Goal: Task Accomplishment & Management: Use online tool/utility

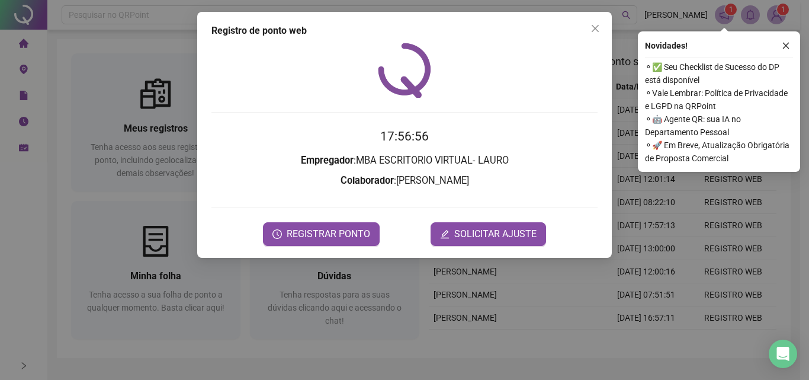
click at [422, 142] on time "17:56:56" at bounding box center [404, 136] width 49 height 14
click at [447, 133] on h2 "17:56:57" at bounding box center [405, 137] width 386 height 20
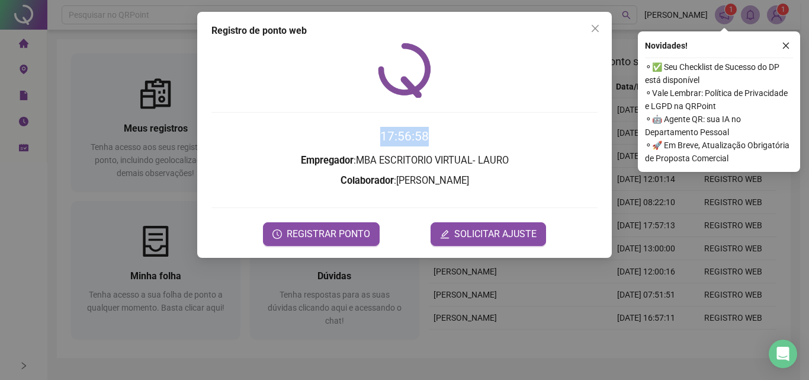
click at [444, 133] on h2 "17:56:58" at bounding box center [405, 137] width 386 height 20
click at [444, 133] on h2 "17:56:59" at bounding box center [405, 137] width 386 height 20
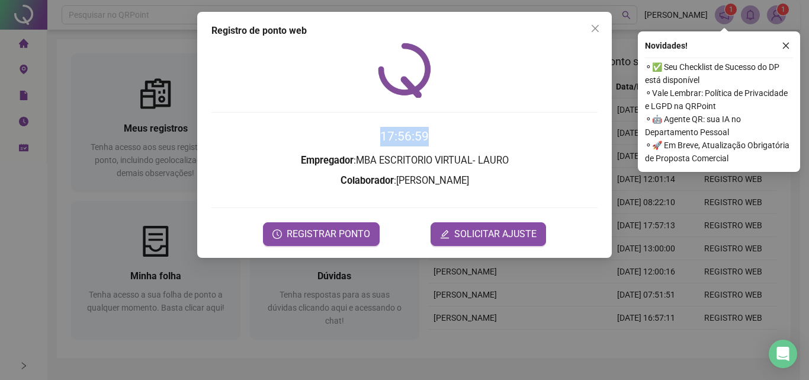
click at [444, 133] on h2 "17:56:59" at bounding box center [405, 137] width 386 height 20
click at [440, 134] on h2 "17:57:00" at bounding box center [405, 137] width 386 height 20
click at [441, 134] on h2 "17:57:00" at bounding box center [405, 137] width 386 height 20
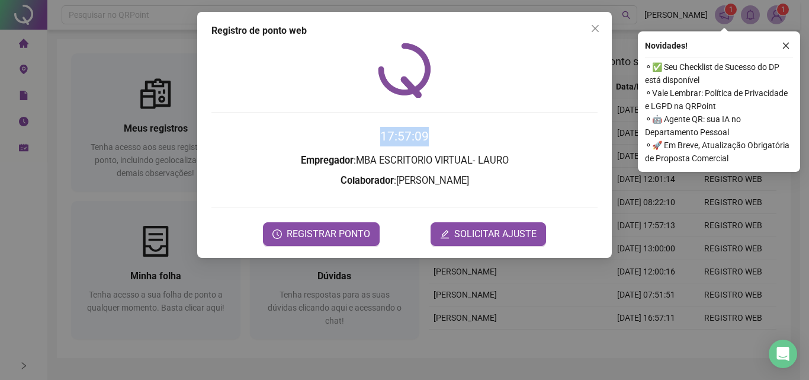
click at [440, 139] on h2 "17:57:09" at bounding box center [405, 137] width 386 height 20
click at [362, 232] on span "REGISTRAR PONTO" at bounding box center [329, 234] width 84 height 14
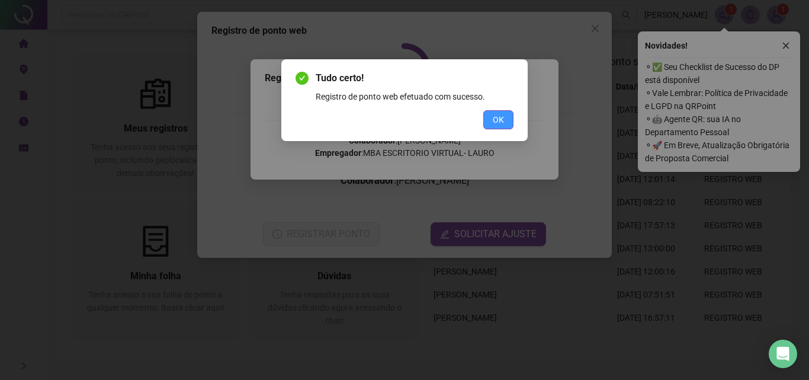
click at [491, 120] on button "OK" at bounding box center [498, 119] width 30 height 19
